Goal: Download file/media

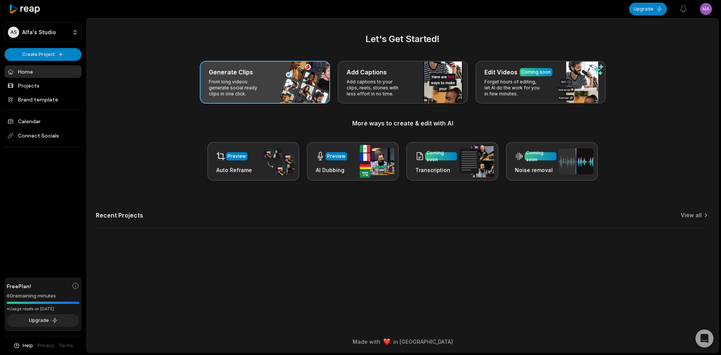
click at [220, 84] on p "From long videos generate social ready clips in one click." at bounding box center [238, 88] width 58 height 18
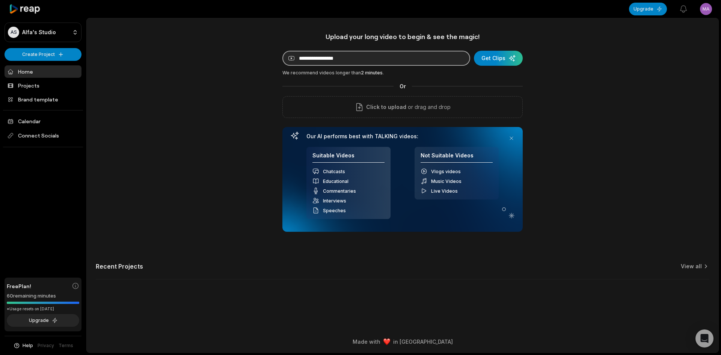
click at [346, 58] on input at bounding box center [376, 58] width 188 height 15
paste input "**********"
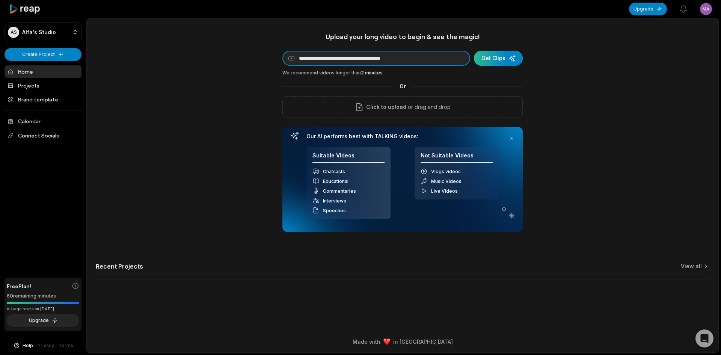
type input "**********"
click at [503, 55] on div "submit" at bounding box center [498, 58] width 49 height 15
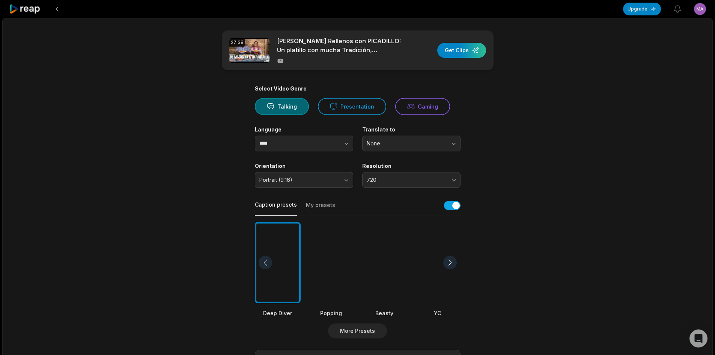
click at [434, 270] on div at bounding box center [438, 262] width 46 height 81
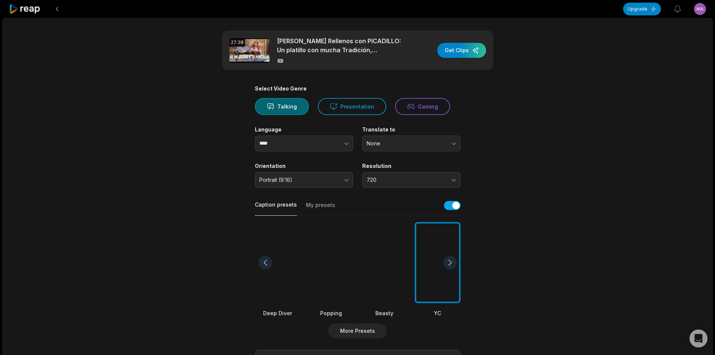
click at [324, 151] on div "Select Video Genre Talking Presentation Gaming Language **** Translate to None …" at bounding box center [358, 287] width 206 height 405
click at [321, 144] on button "button" at bounding box center [331, 144] width 43 height 16
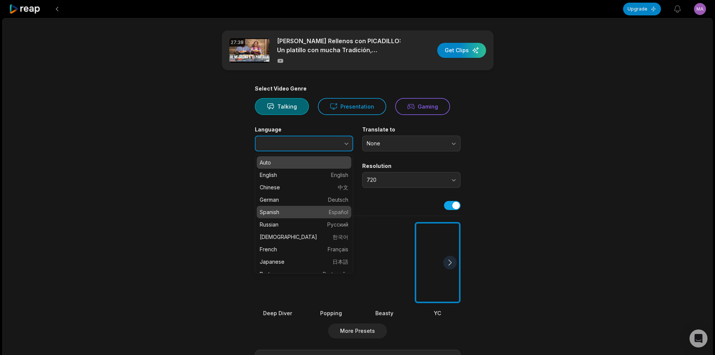
type input "*******"
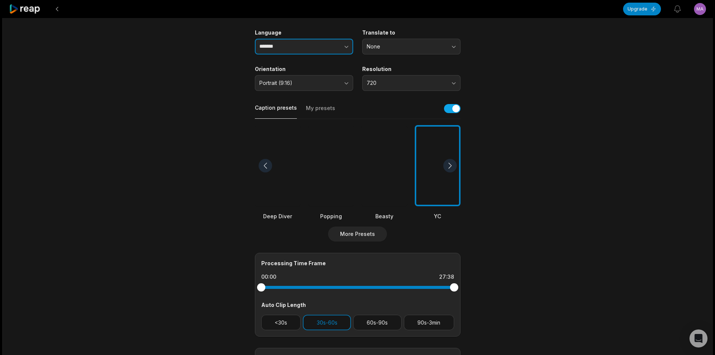
scroll to position [113, 0]
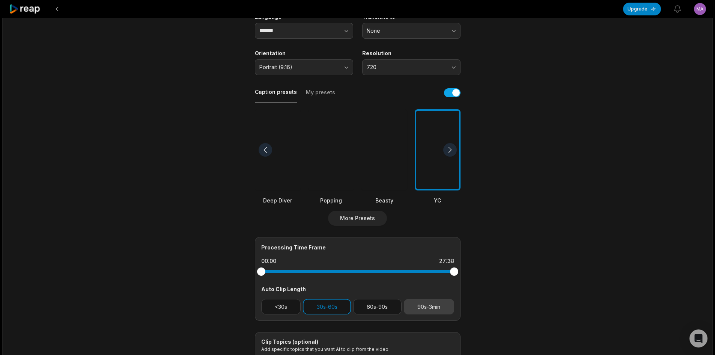
click at [432, 311] on button "90s-3min" at bounding box center [429, 306] width 50 height 15
click at [344, 308] on button "30s-60s" at bounding box center [327, 306] width 48 height 15
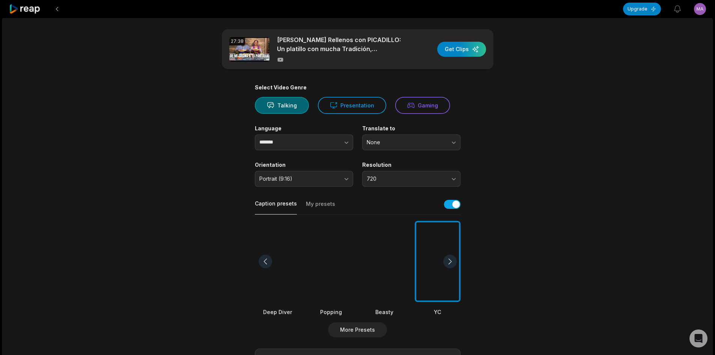
scroll to position [0, 0]
click at [467, 48] on div "button" at bounding box center [462, 50] width 49 height 15
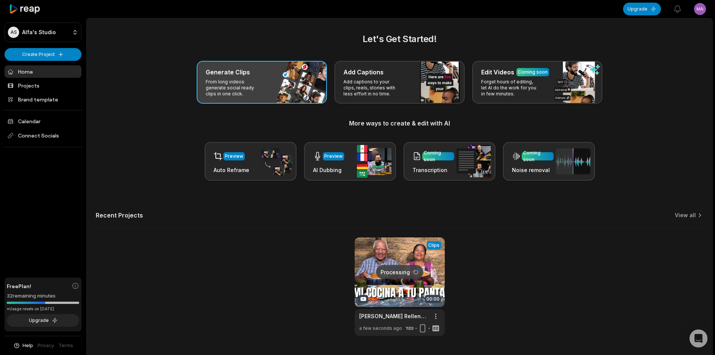
click at [282, 77] on div "Generate Clips From long videos generate social ready clips in one click." at bounding box center [262, 82] width 130 height 43
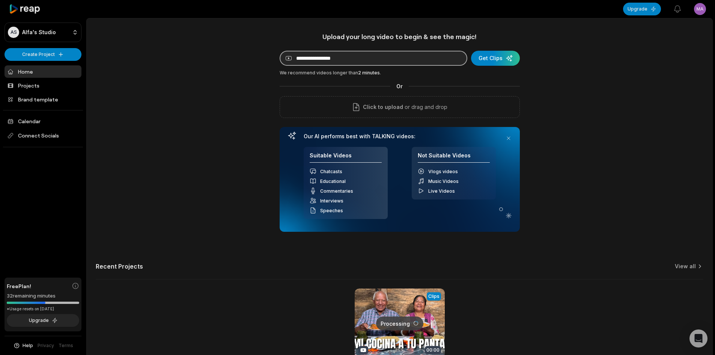
click at [318, 59] on input at bounding box center [374, 58] width 188 height 15
paste input "**********"
type input "**********"
click at [511, 56] on div "submit" at bounding box center [495, 58] width 49 height 15
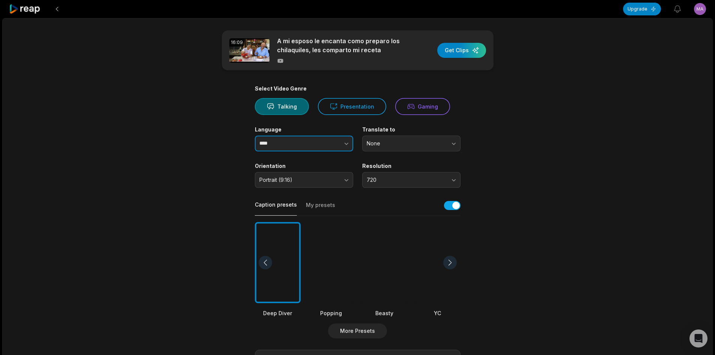
click at [275, 142] on input "****" at bounding box center [304, 144] width 98 height 16
click at [308, 149] on input "****" at bounding box center [304, 144] width 98 height 16
click at [332, 145] on button "button" at bounding box center [331, 144] width 43 height 16
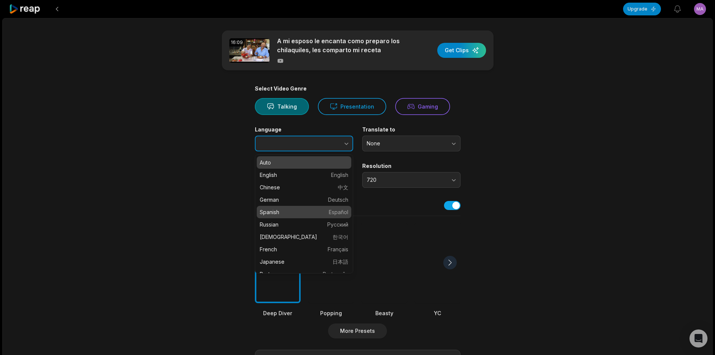
type input "*******"
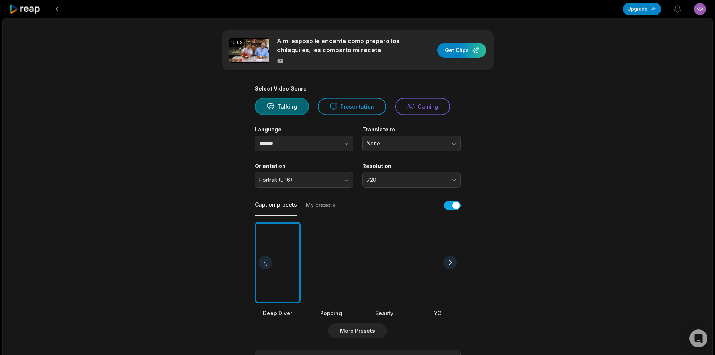
click at [418, 246] on div at bounding box center [438, 262] width 46 height 81
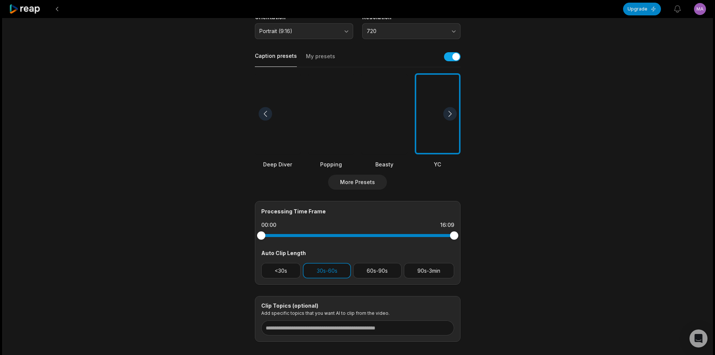
scroll to position [150, 0]
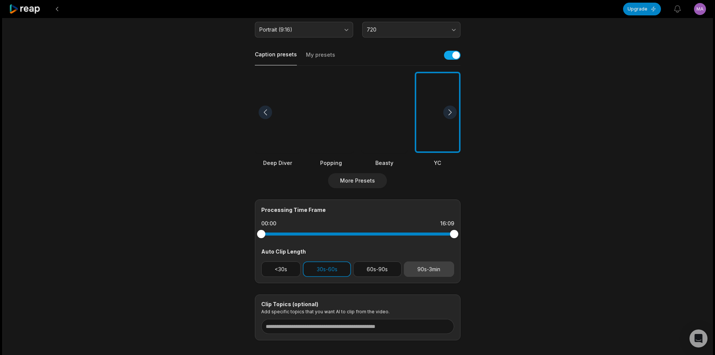
click at [433, 267] on button "90s-3min" at bounding box center [429, 268] width 50 height 15
click at [352, 263] on div "<30s 30s-60s 60s-90s 90s-3min" at bounding box center [357, 268] width 193 height 15
drag, startPoint x: 348, startPoint y: 264, endPoint x: 362, endPoint y: 267, distance: 14.5
click at [347, 265] on button "30s-60s" at bounding box center [327, 268] width 48 height 15
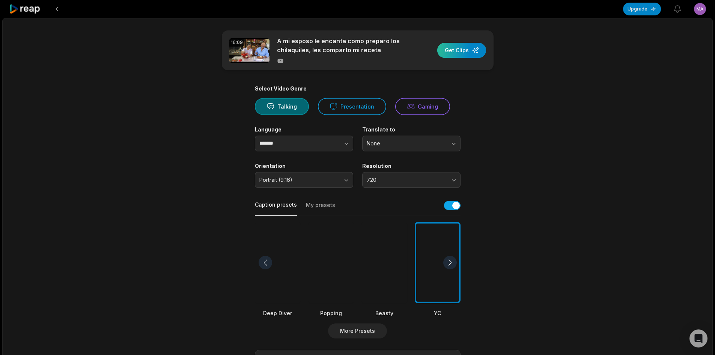
click at [457, 53] on div "button" at bounding box center [462, 50] width 49 height 15
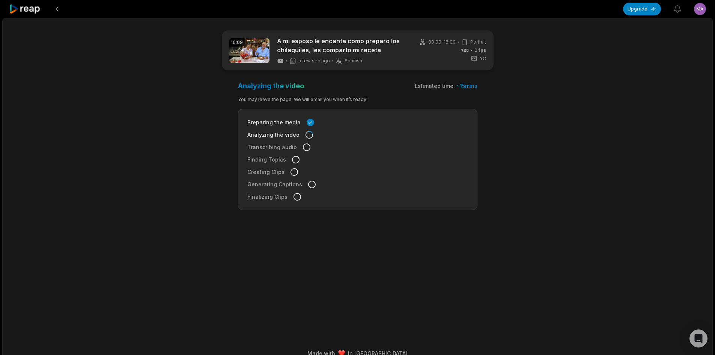
click at [25, 9] on icon at bounding box center [25, 9] width 32 height 10
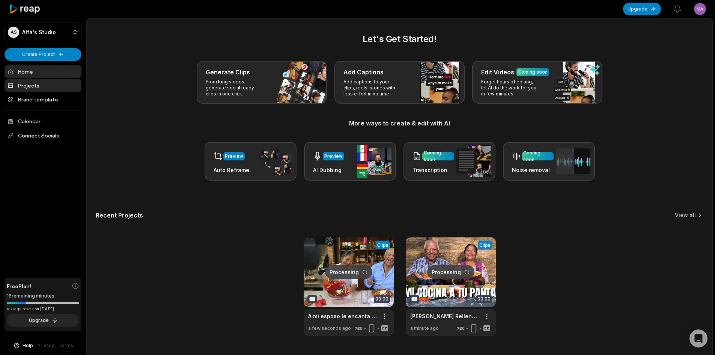
click at [51, 86] on link "Projects" at bounding box center [43, 85] width 77 height 12
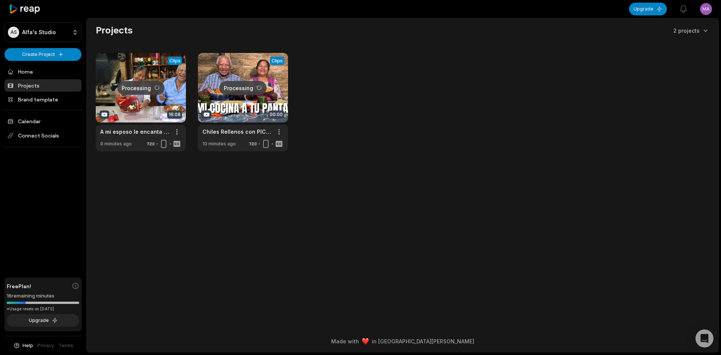
click at [110, 38] on div "Projects 2 projects Processing Clips 16:08 A mi esposo le encanta como preparo …" at bounding box center [403, 87] width 632 height 127
click at [60, 57] on html "AS Alfa's Studio Create Project Home Projects Brand template Calendar Connect S…" at bounding box center [360, 177] width 721 height 355
click at [50, 68] on link "Create Clips" at bounding box center [42, 70] width 73 height 12
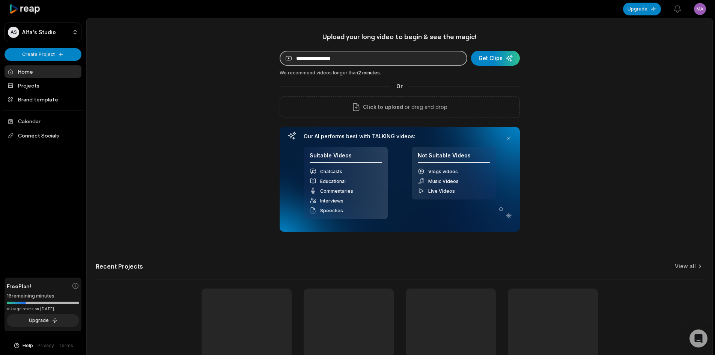
click at [348, 62] on input at bounding box center [374, 58] width 188 height 15
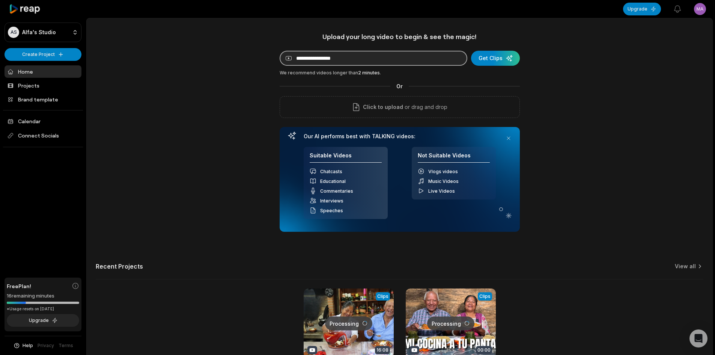
paste input "**********"
type input "**********"
click at [510, 56] on div "submit" at bounding box center [495, 58] width 49 height 15
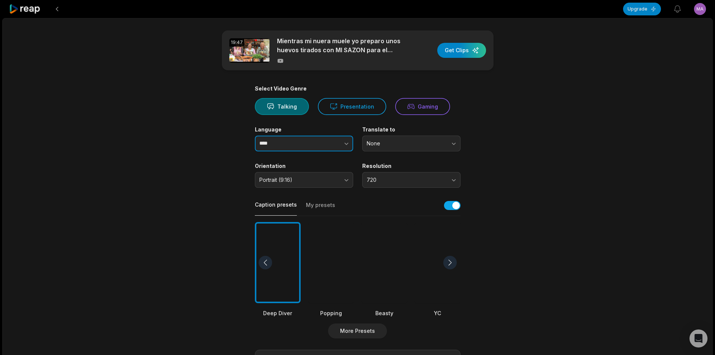
click at [332, 142] on button "button" at bounding box center [331, 144] width 43 height 16
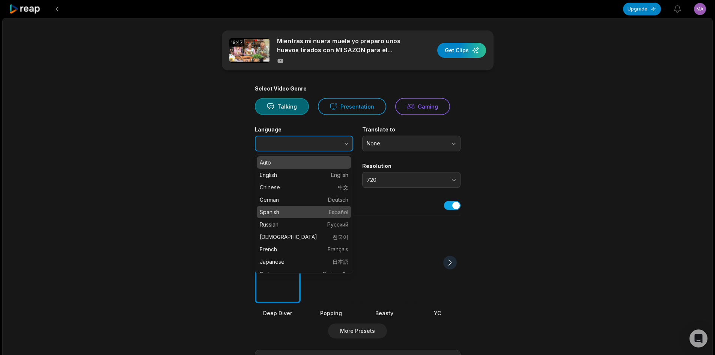
type input "*******"
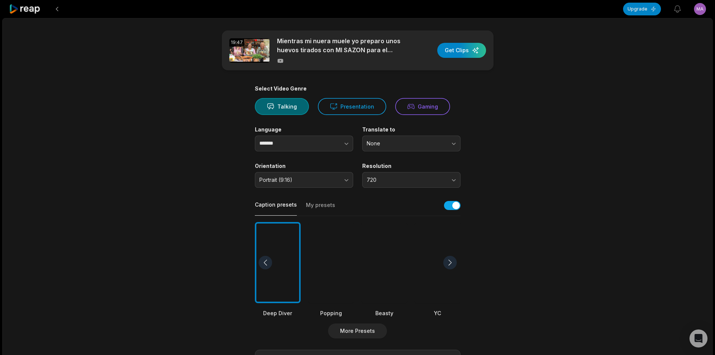
click at [420, 247] on div at bounding box center [438, 262] width 46 height 81
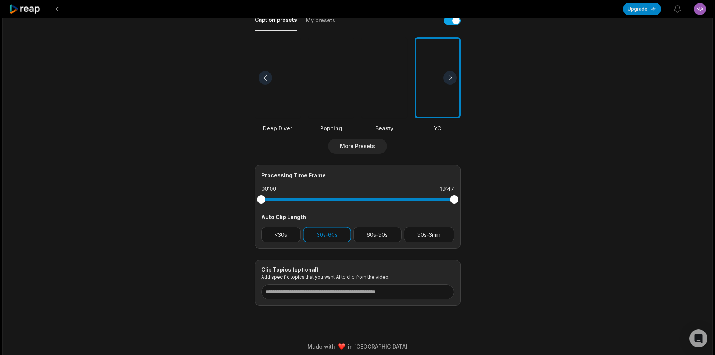
scroll to position [188, 0]
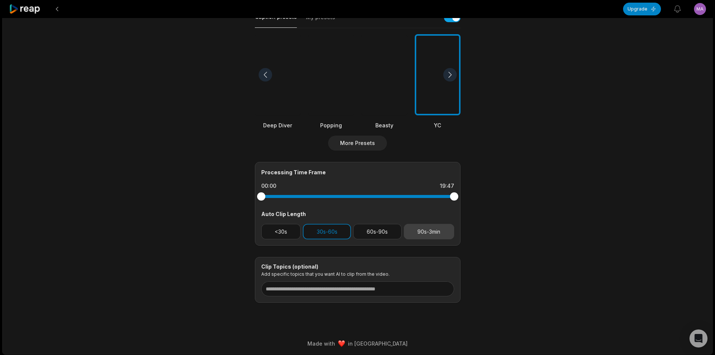
click at [425, 233] on button "90s-3min" at bounding box center [429, 231] width 50 height 15
click at [335, 234] on button "30s-60s" at bounding box center [327, 231] width 48 height 15
drag, startPoint x: 450, startPoint y: 193, endPoint x: 446, endPoint y: 197, distance: 5.6
click at [446, 197] on div at bounding box center [357, 197] width 193 height 14
drag, startPoint x: 451, startPoint y: 191, endPoint x: 447, endPoint y: 194, distance: 5.1
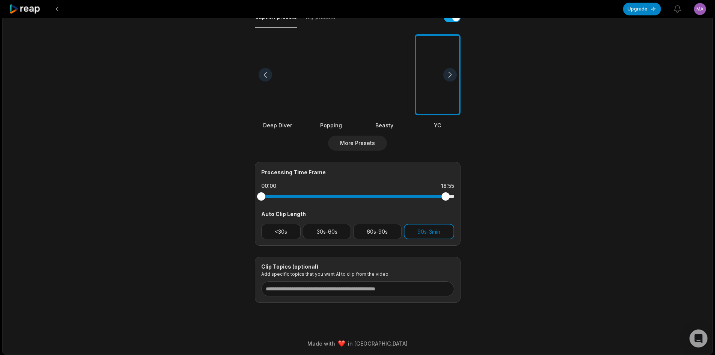
click at [449, 193] on div at bounding box center [357, 197] width 193 height 14
drag, startPoint x: 438, startPoint y: 201, endPoint x: 417, endPoint y: 206, distance: 21.3
click at [417, 206] on div "Processing Time Frame 00:00 15:57 Auto Clip Length <30s 30s-60s 60s-90s 90s-3min" at bounding box center [358, 204] width 206 height 84
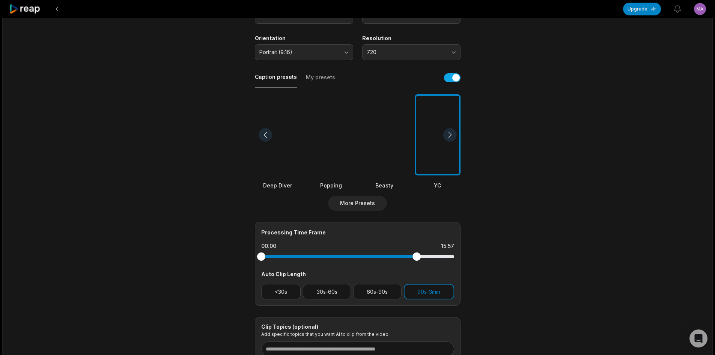
scroll to position [0, 0]
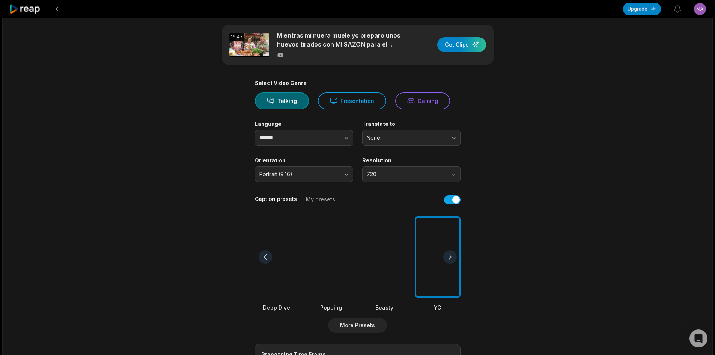
scroll to position [2, 0]
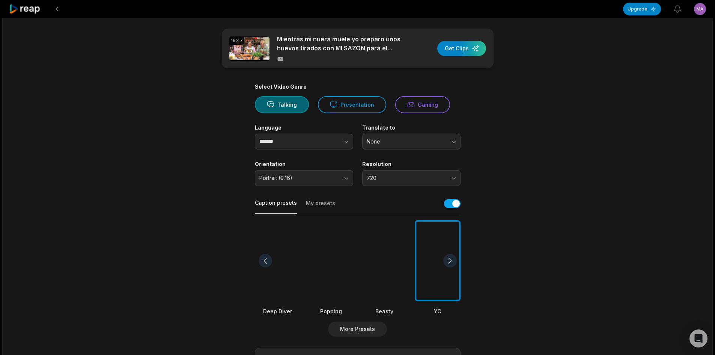
click at [462, 39] on div "19:47 Mientras mi nuera muele yo preparo unos huevos tirados con MI SAZON para …" at bounding box center [358, 49] width 272 height 40
click at [462, 44] on div "button" at bounding box center [462, 48] width 49 height 15
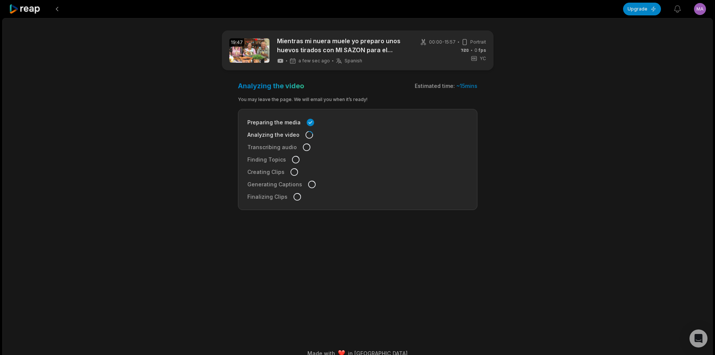
click at [27, 9] on icon at bounding box center [25, 9] width 32 height 10
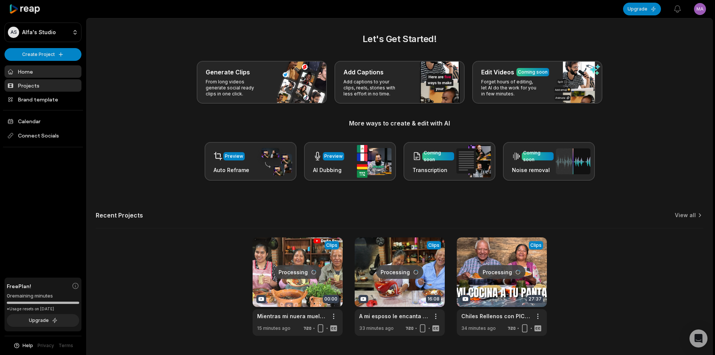
click at [55, 86] on link "Projects" at bounding box center [43, 85] width 77 height 12
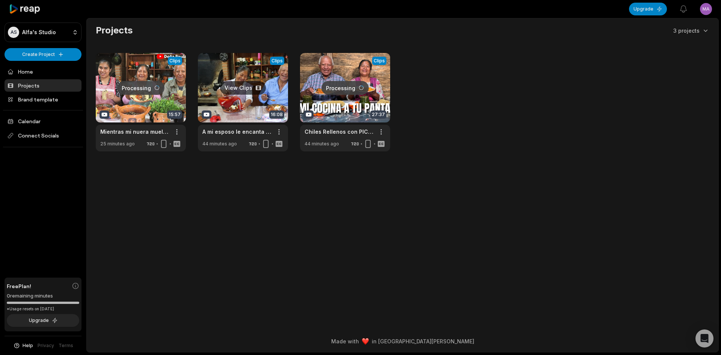
click at [248, 85] on link at bounding box center [243, 102] width 90 height 98
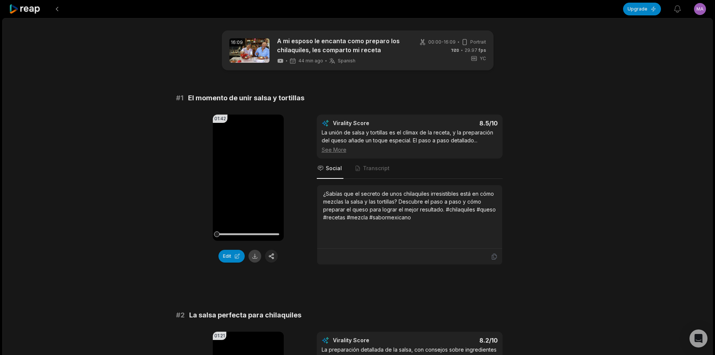
click at [259, 255] on button at bounding box center [255, 256] width 13 height 13
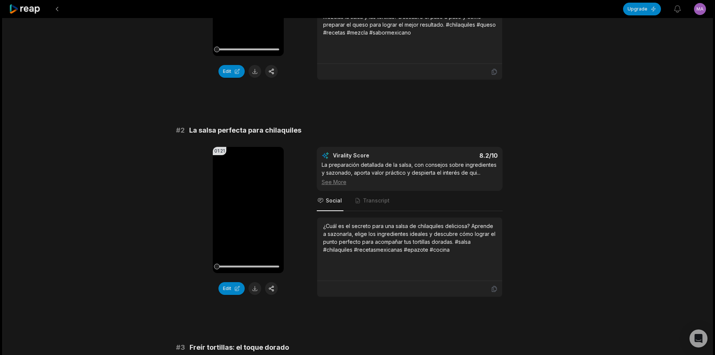
scroll to position [188, 0]
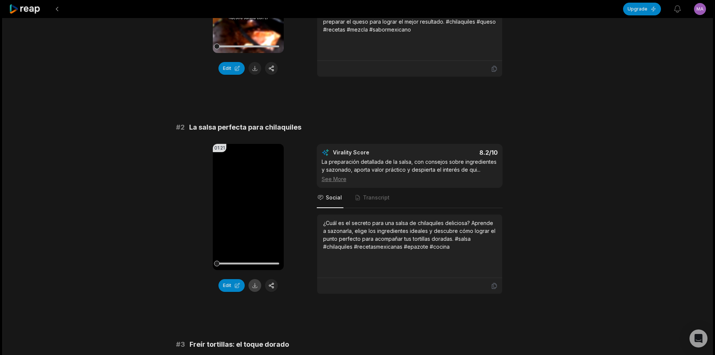
click at [255, 287] on button at bounding box center [255, 285] width 13 height 13
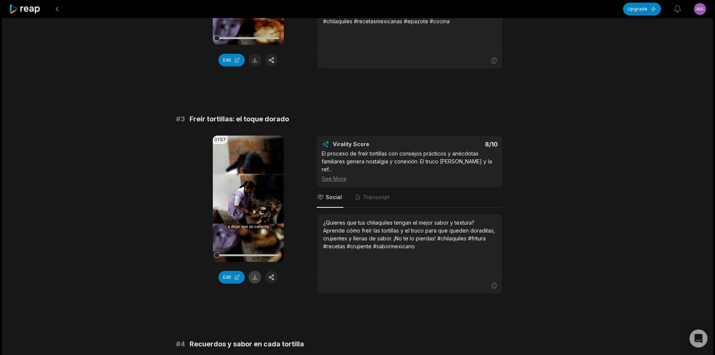
click at [256, 278] on button at bounding box center [255, 277] width 13 height 13
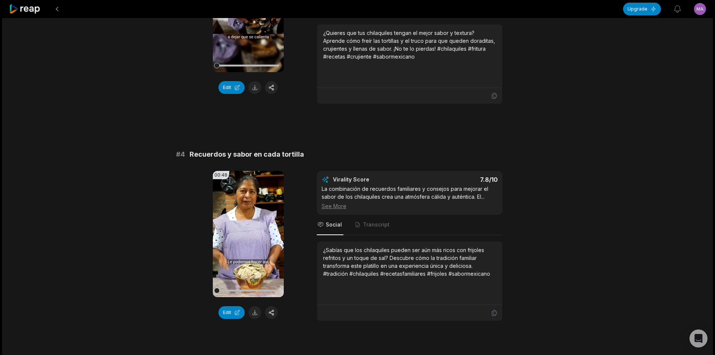
scroll to position [638, 0]
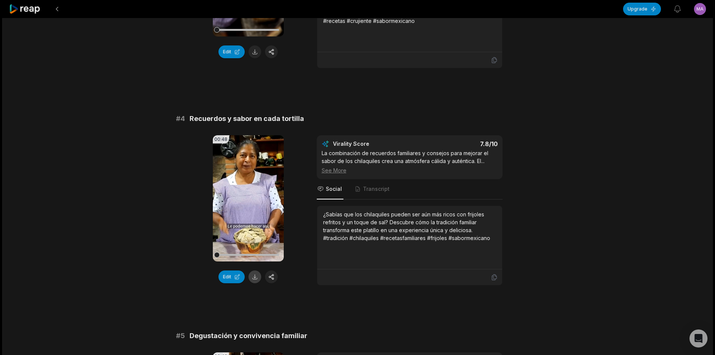
click at [254, 270] on button at bounding box center [255, 276] width 13 height 13
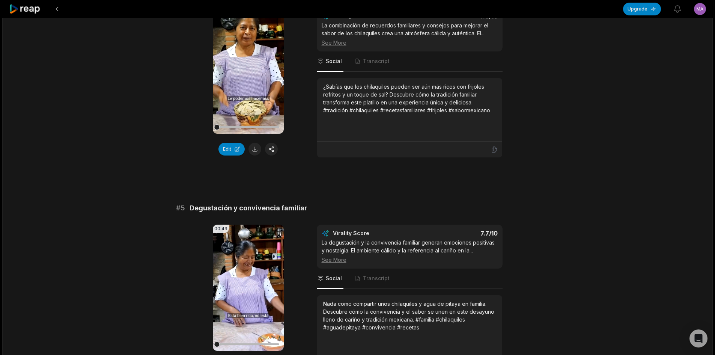
scroll to position [826, 0]
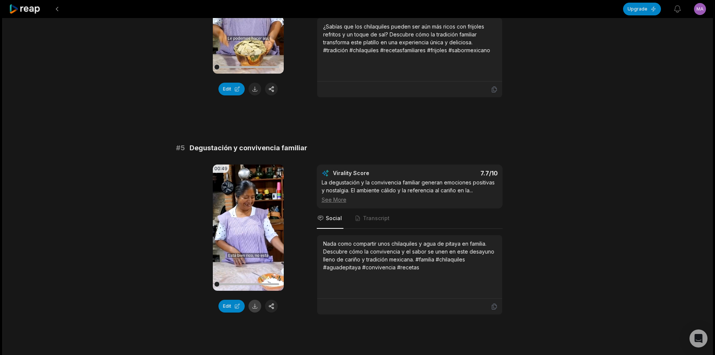
click at [253, 300] on button at bounding box center [255, 306] width 13 height 13
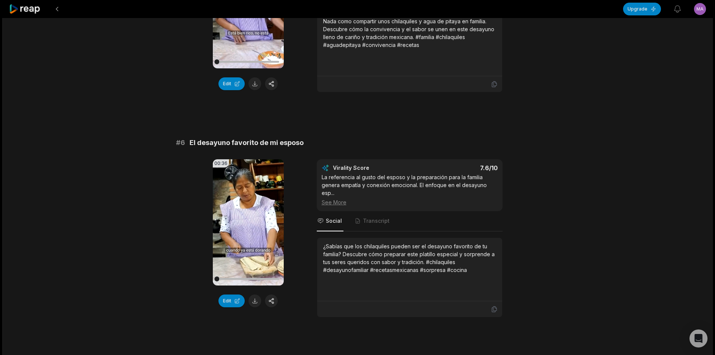
scroll to position [1052, 0]
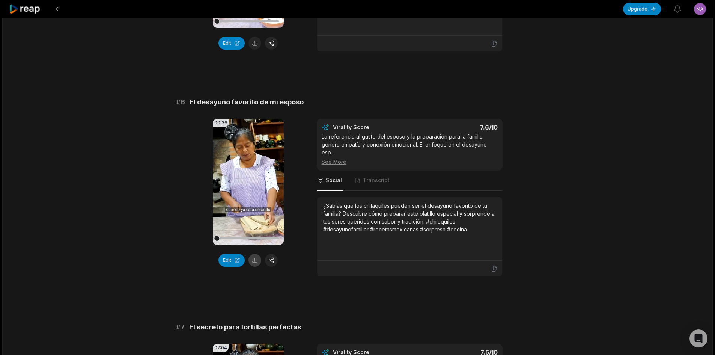
click at [252, 254] on button at bounding box center [255, 260] width 13 height 13
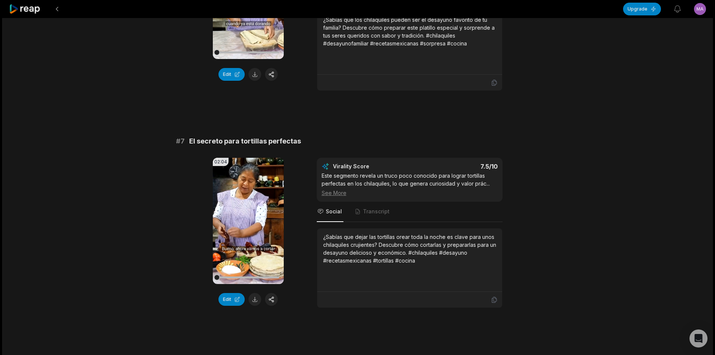
scroll to position [1277, 0]
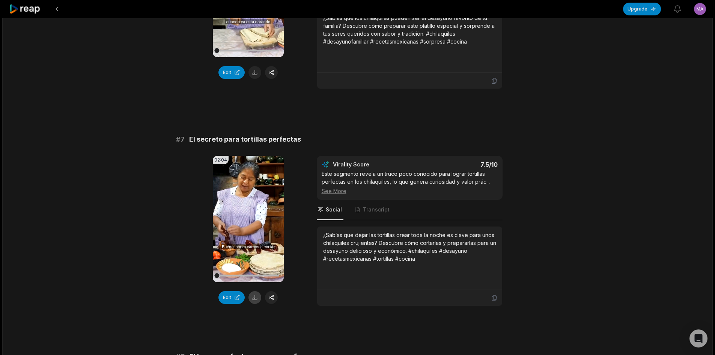
click at [257, 291] on button at bounding box center [255, 297] width 13 height 13
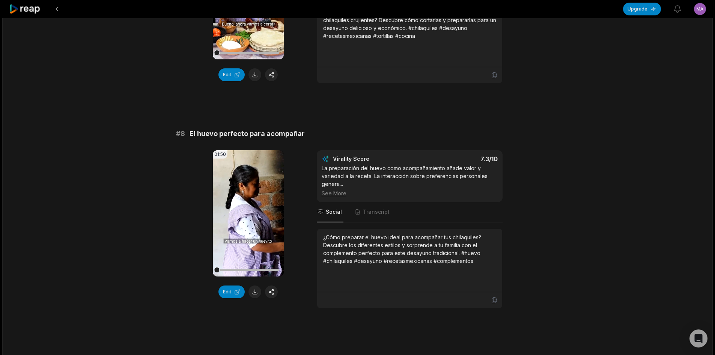
scroll to position [1502, 0]
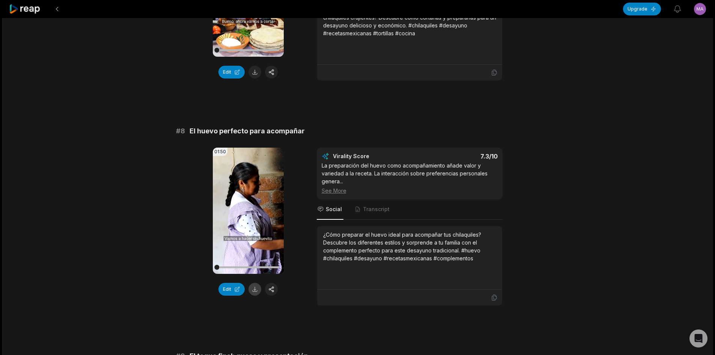
click at [254, 283] on button at bounding box center [255, 289] width 13 height 13
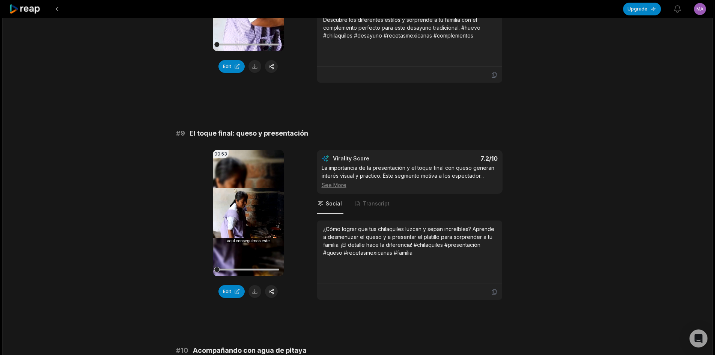
scroll to position [1728, 0]
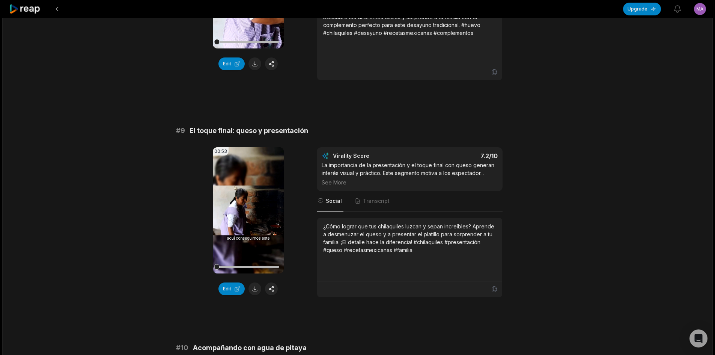
click at [249, 282] on div "Edit" at bounding box center [248, 288] width 71 height 13
click at [254, 282] on button at bounding box center [255, 288] width 13 height 13
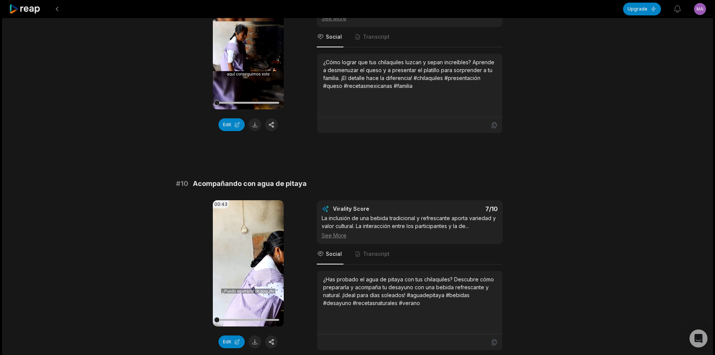
scroll to position [1915, 0]
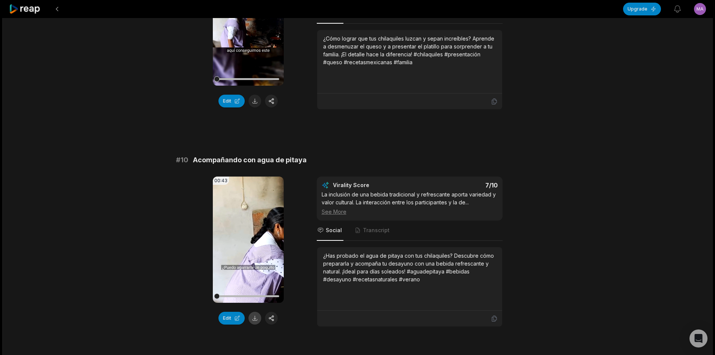
click at [258, 312] on button at bounding box center [255, 318] width 13 height 13
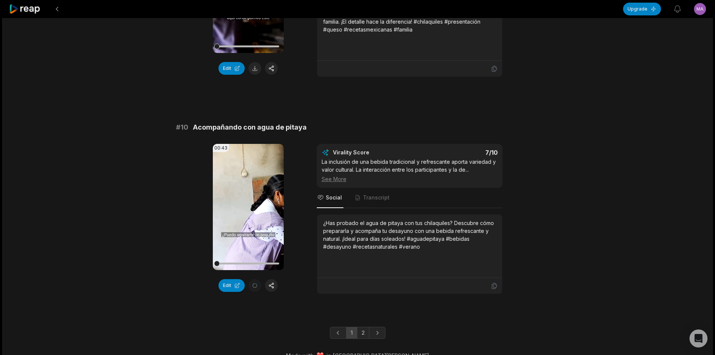
scroll to position [1954, 0]
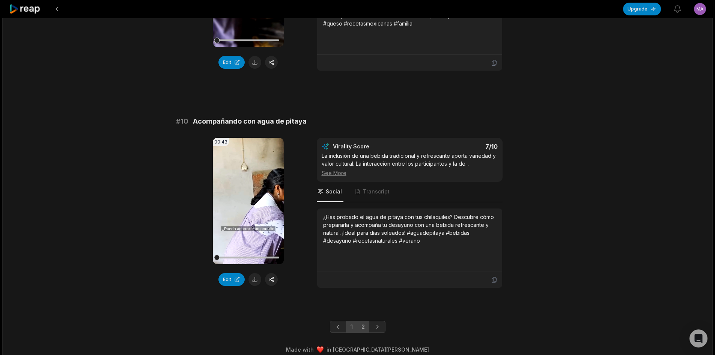
click at [362, 322] on link "2" at bounding box center [363, 327] width 12 height 12
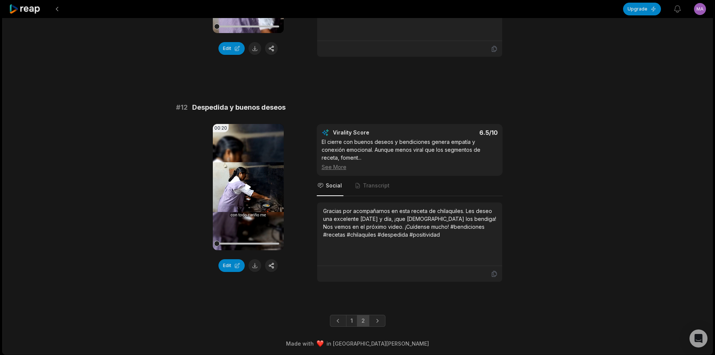
scroll to position [210, 0]
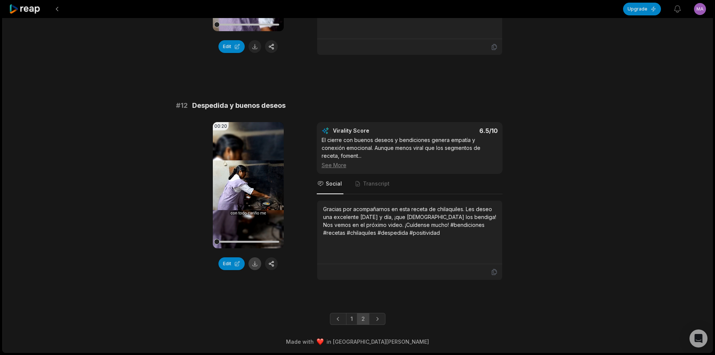
click at [252, 263] on button at bounding box center [255, 263] width 13 height 13
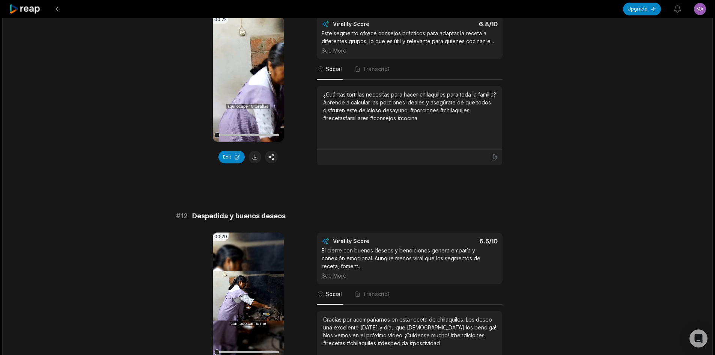
scroll to position [97, 0]
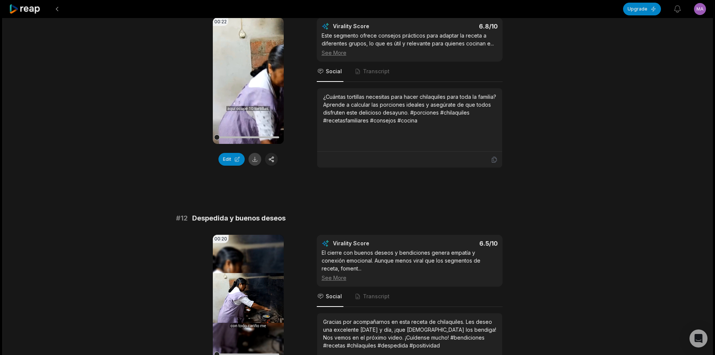
click at [257, 159] on button at bounding box center [255, 159] width 13 height 13
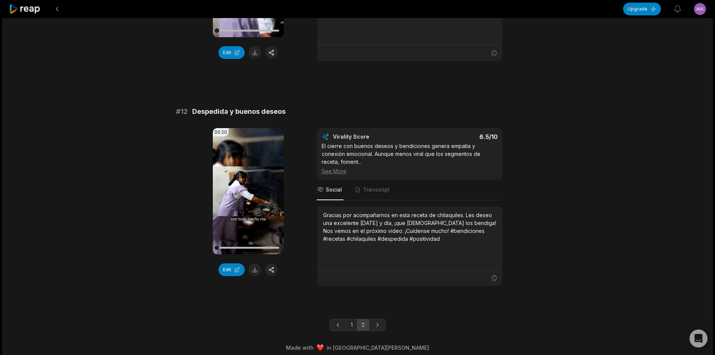
scroll to position [210, 0]
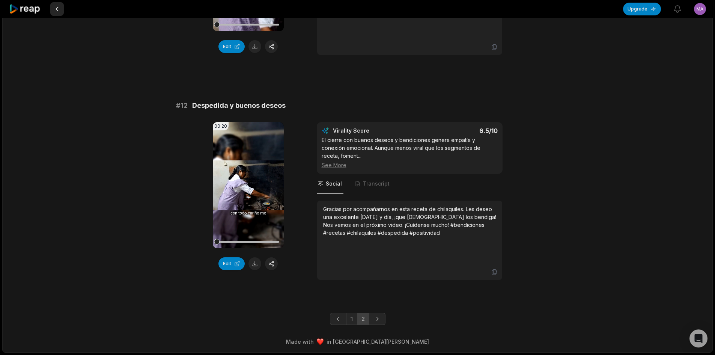
click at [54, 10] on button at bounding box center [57, 9] width 14 height 14
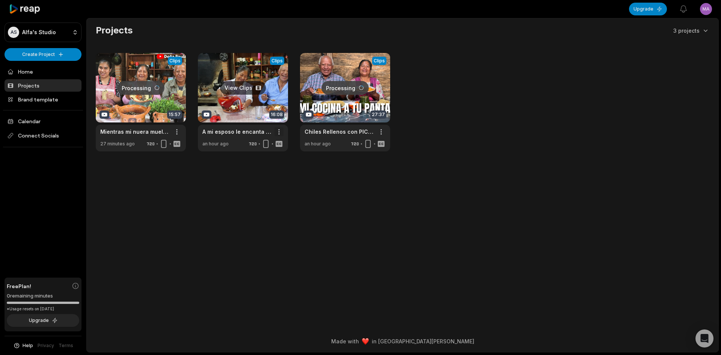
click at [277, 131] on html "AS Alfa's Studio Create Project Home Projects Brand template Calendar Connect S…" at bounding box center [360, 177] width 721 height 355
click at [251, 148] on span "Archive" at bounding box center [257, 146] width 19 height 8
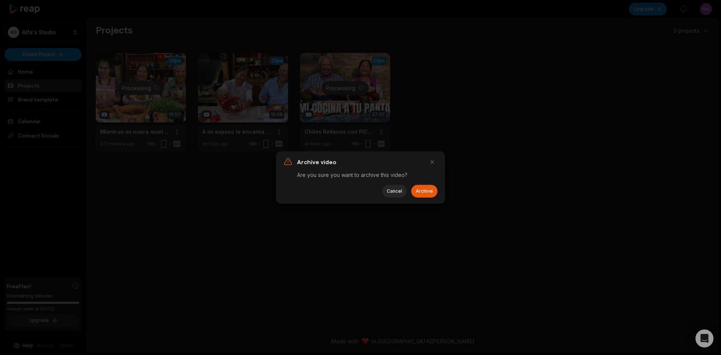
click at [427, 191] on button "Archive" at bounding box center [424, 191] width 26 height 13
